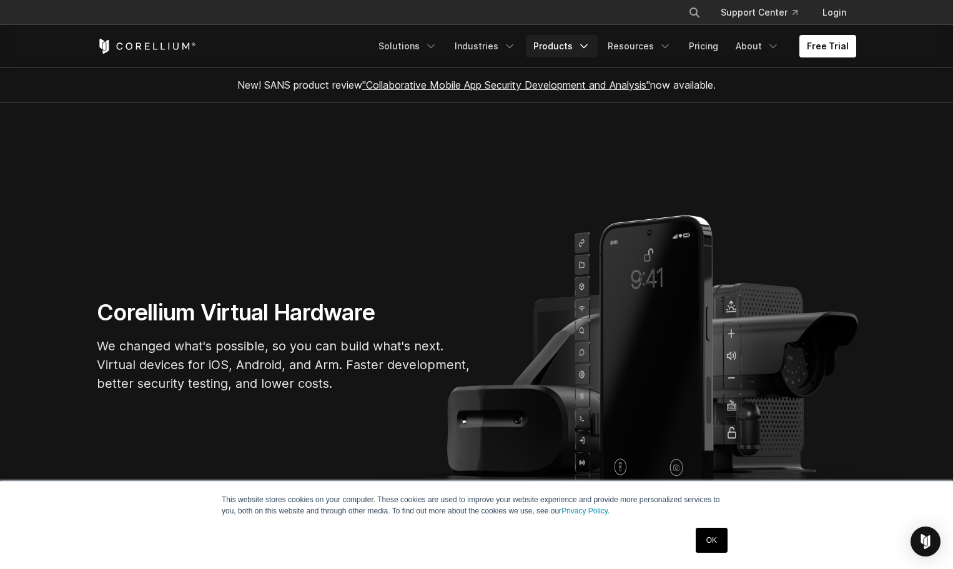
click at [564, 48] on link "Products" at bounding box center [562, 46] width 72 height 22
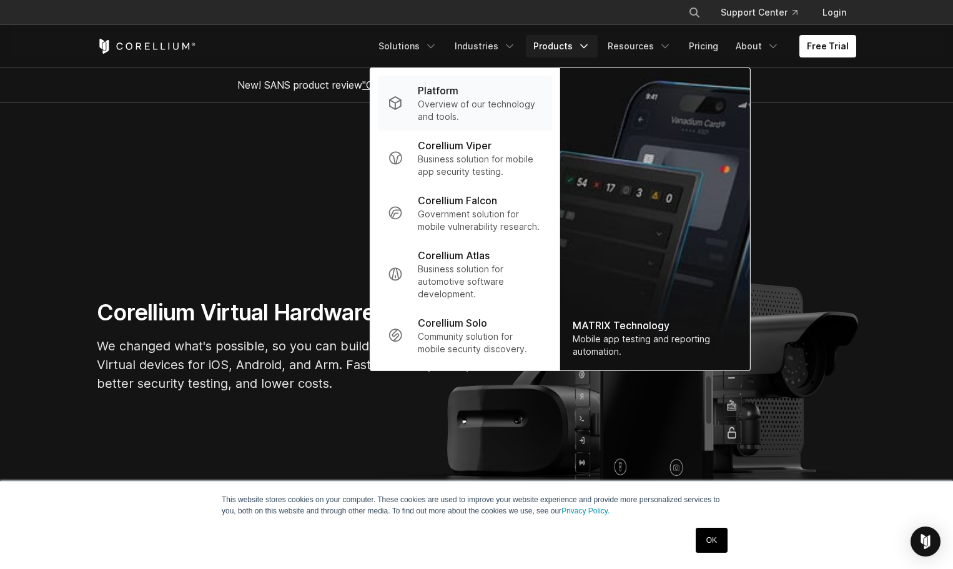
click at [457, 113] on p "Overview of our technology and tools." at bounding box center [480, 110] width 124 height 25
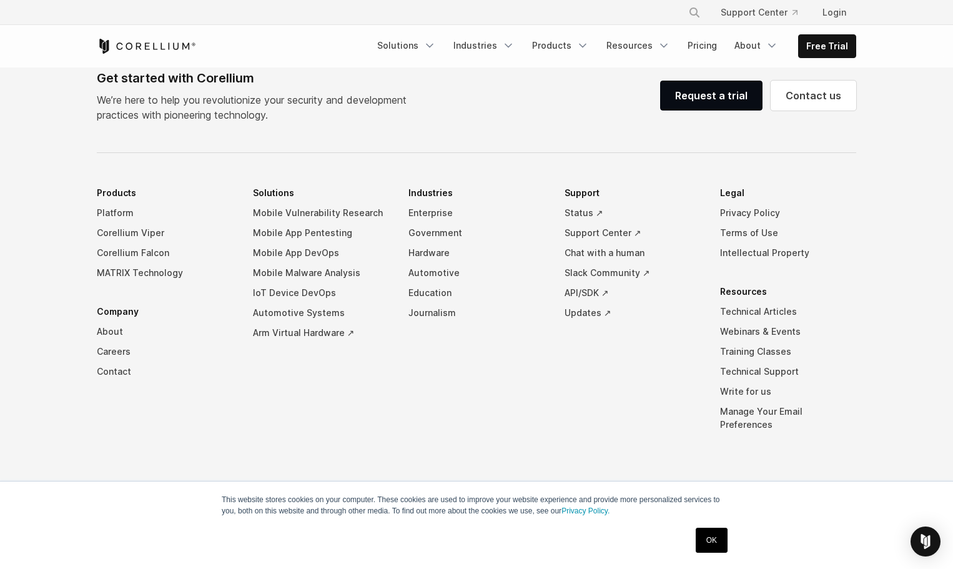
scroll to position [5809, 0]
click at [107, 243] on link "Corellium Viper" at bounding box center [165, 233] width 136 height 20
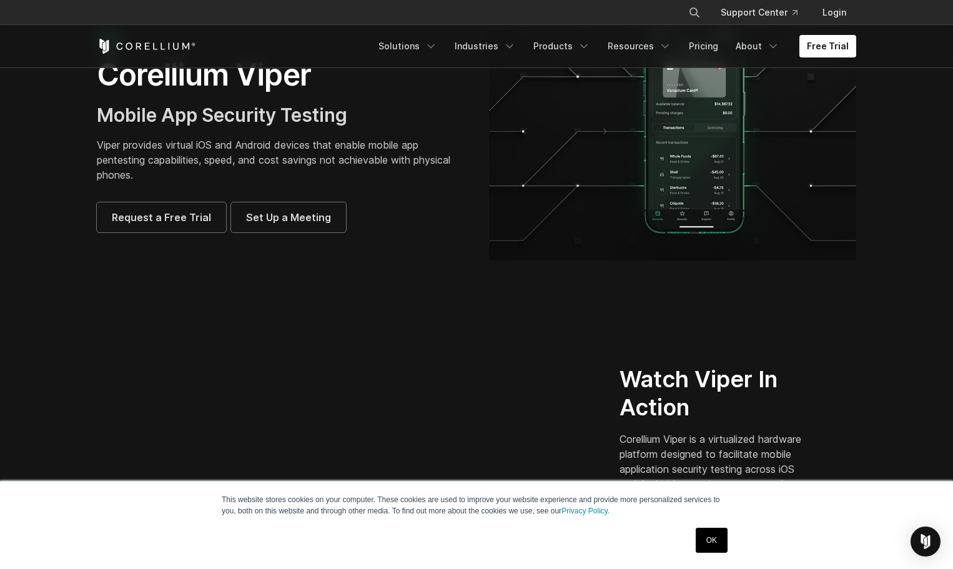
scroll to position [187, 0]
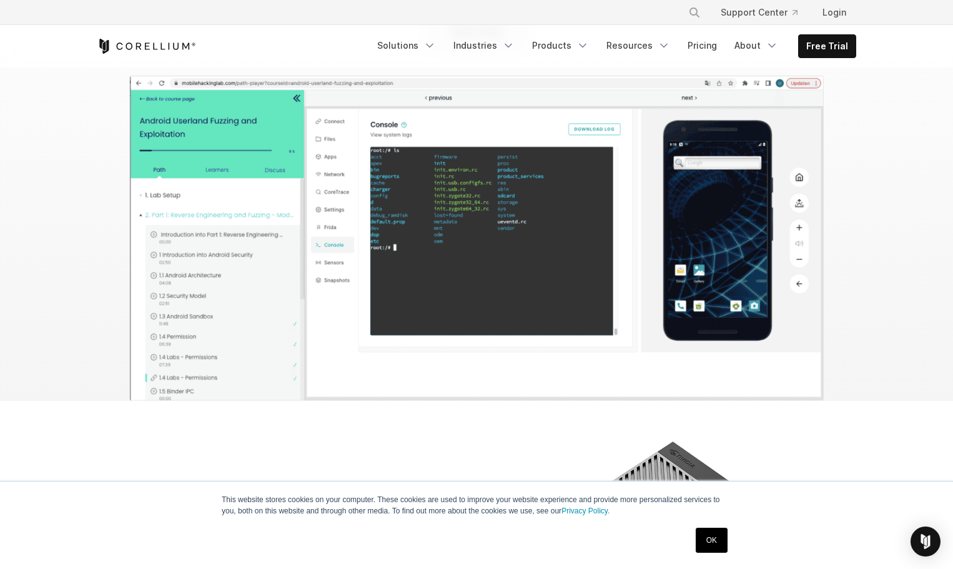
scroll to position [5809, 0]
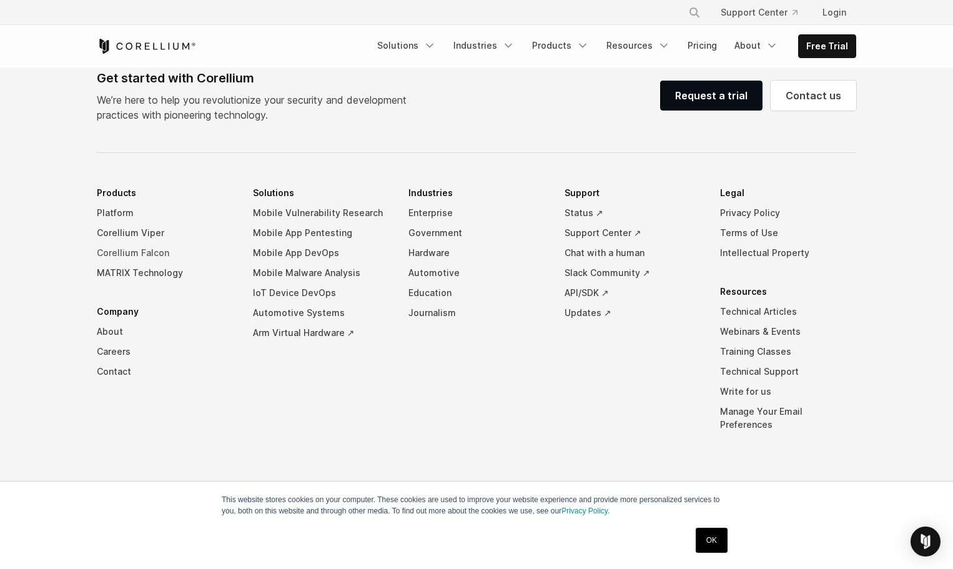
click at [127, 263] on link "Corellium Falcon" at bounding box center [165, 253] width 136 height 20
click at [487, 122] on div "Get started with Corellium We’re here to help you revolutionize your security a…" at bounding box center [477, 96] width 760 height 54
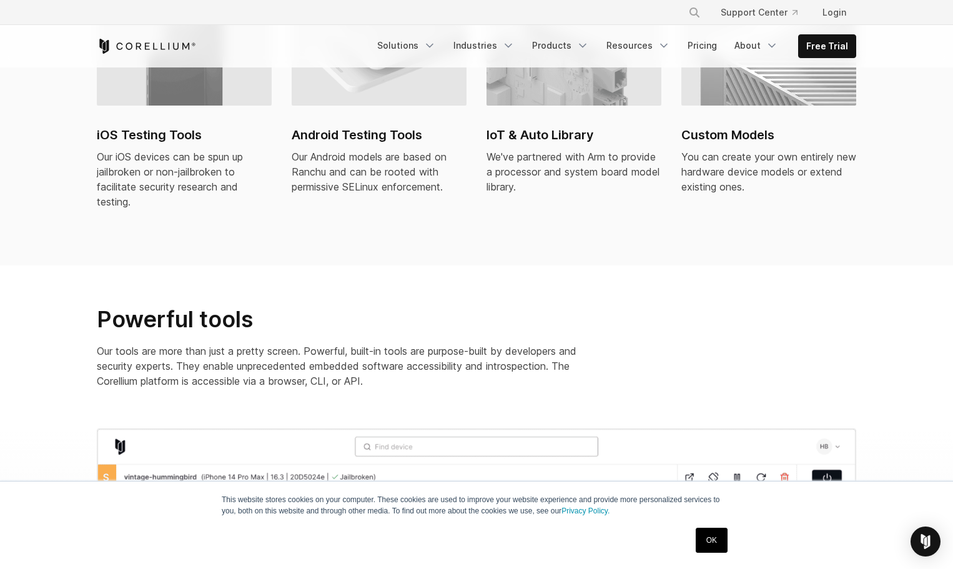
scroll to position [937, 0]
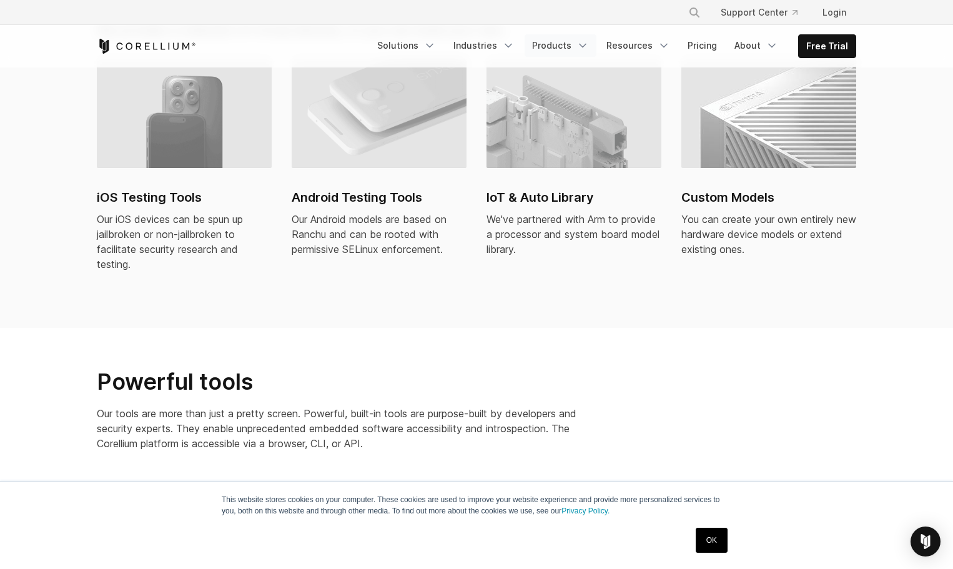
click at [558, 56] on link "Products" at bounding box center [561, 45] width 72 height 22
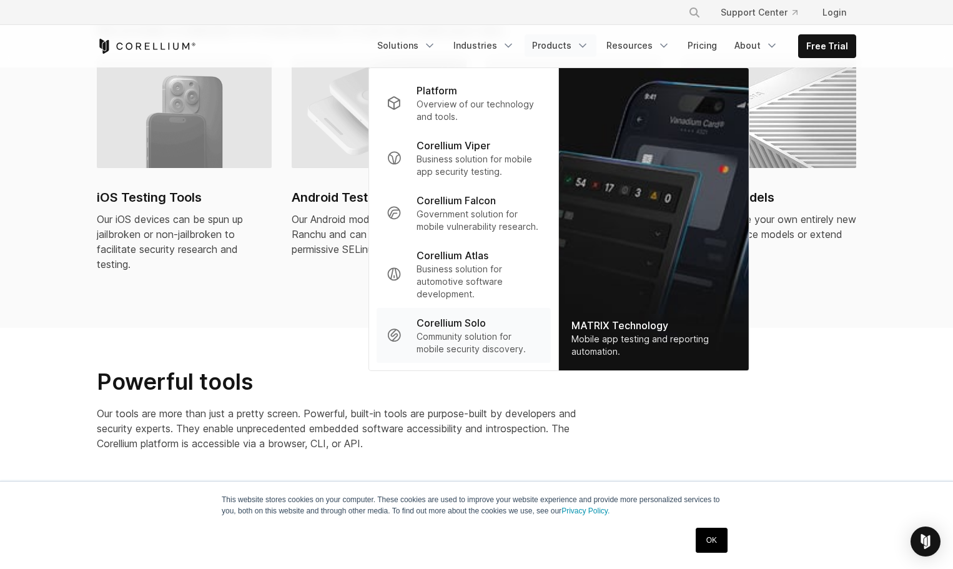
click at [445, 317] on p "Corellium Solo" at bounding box center [451, 322] width 69 height 15
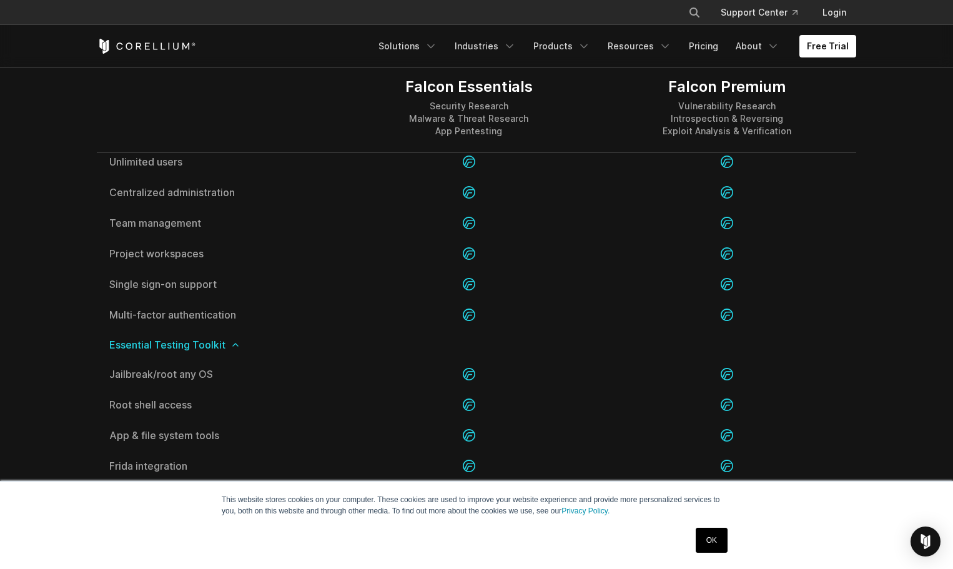
scroll to position [1312, 0]
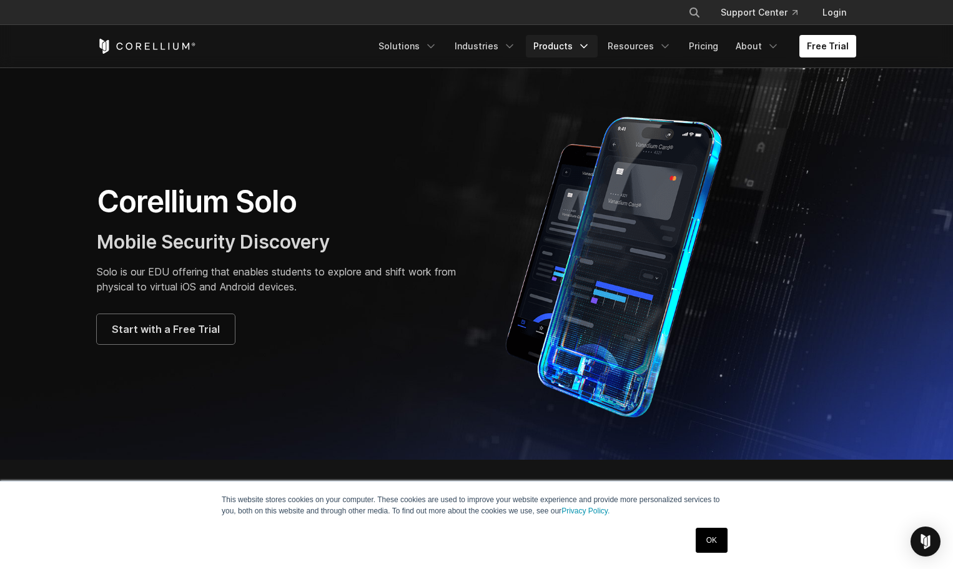
click at [555, 47] on link "Products" at bounding box center [562, 46] width 72 height 22
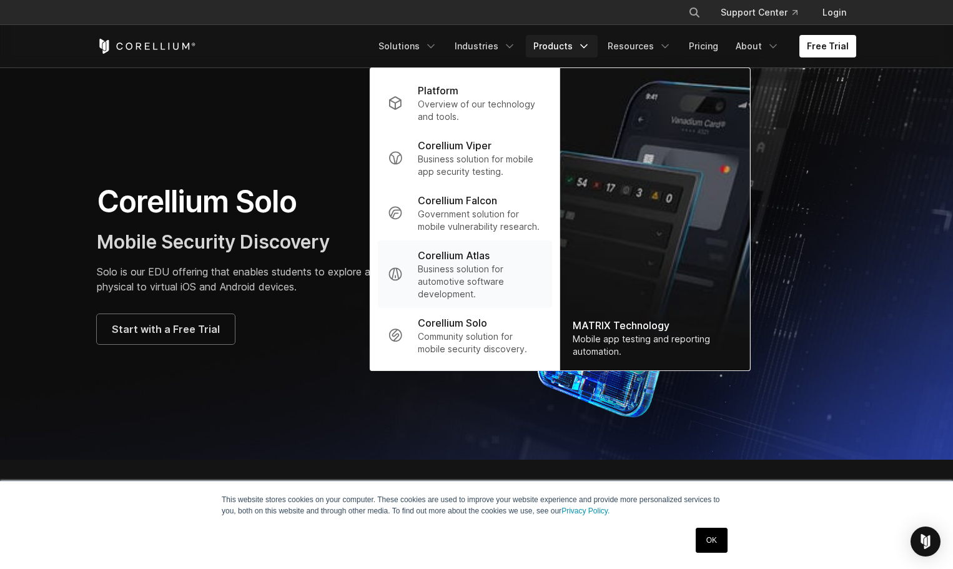
click at [471, 279] on p "Business solution for automotive software development." at bounding box center [480, 281] width 124 height 37
